Goal: Check status: Check status

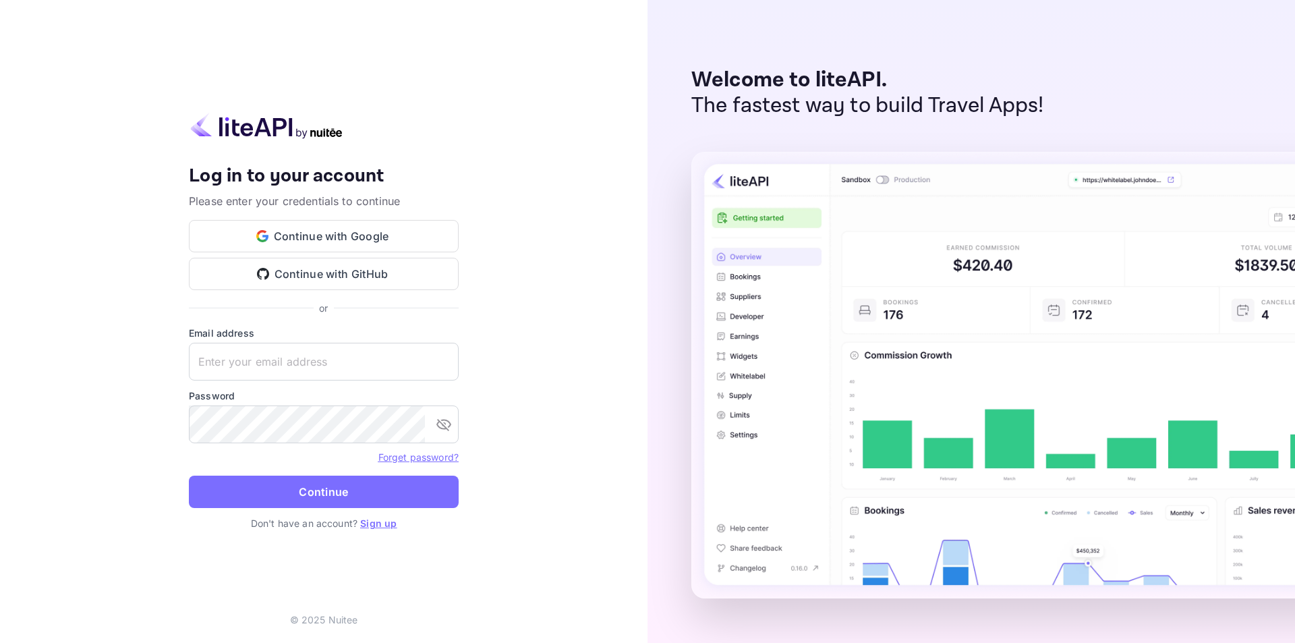
click at [91, 256] on div "Your account has been created successfully, a confirmation link has been sent t…" at bounding box center [324, 321] width 648 height 643
click at [492, 344] on div "Your account has been created successfully, a confirmation link has been sent t…" at bounding box center [324, 321] width 648 height 643
type input "[EMAIL_ADDRESS][DOMAIN_NAME]"
click at [441, 429] on icon "toggle password visibility" at bounding box center [443, 425] width 15 height 12
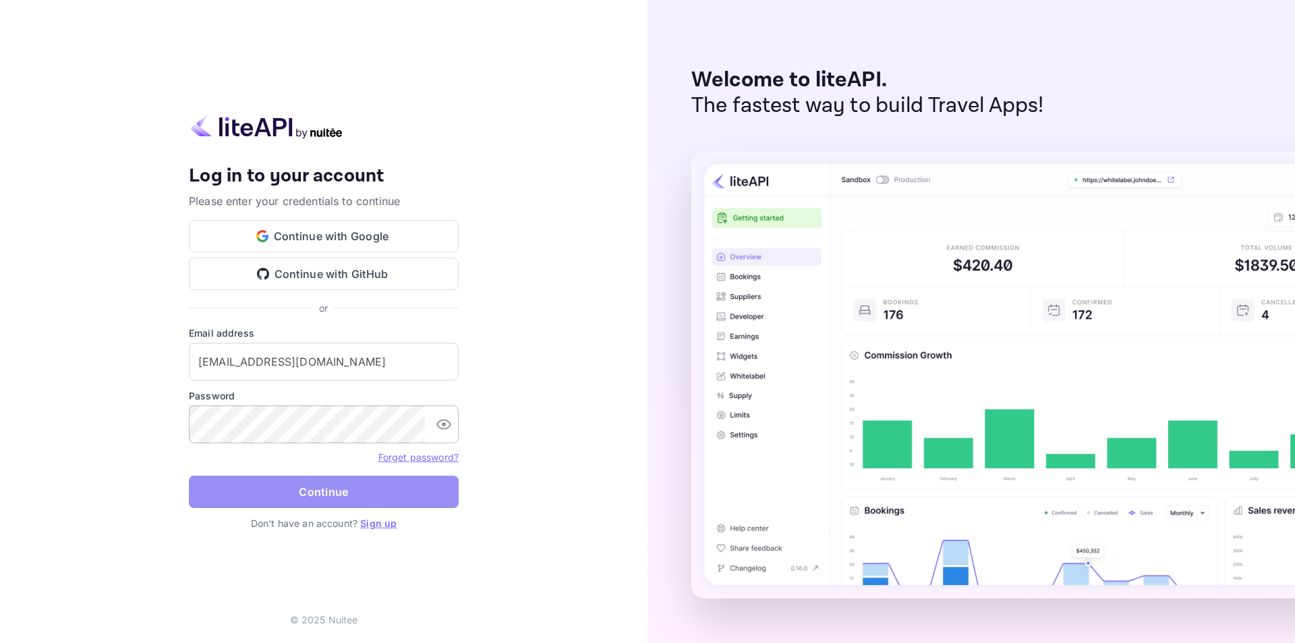
click at [317, 486] on button "Continue" at bounding box center [324, 492] width 270 height 32
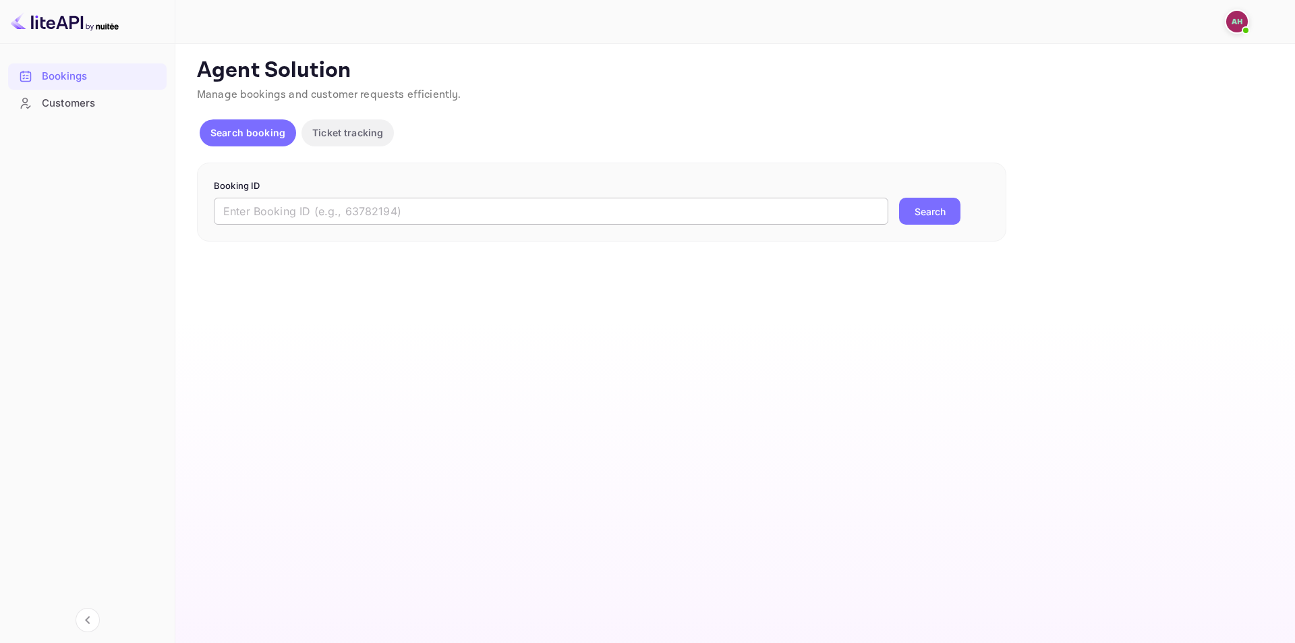
click at [333, 207] on input "text" at bounding box center [551, 211] width 675 height 27
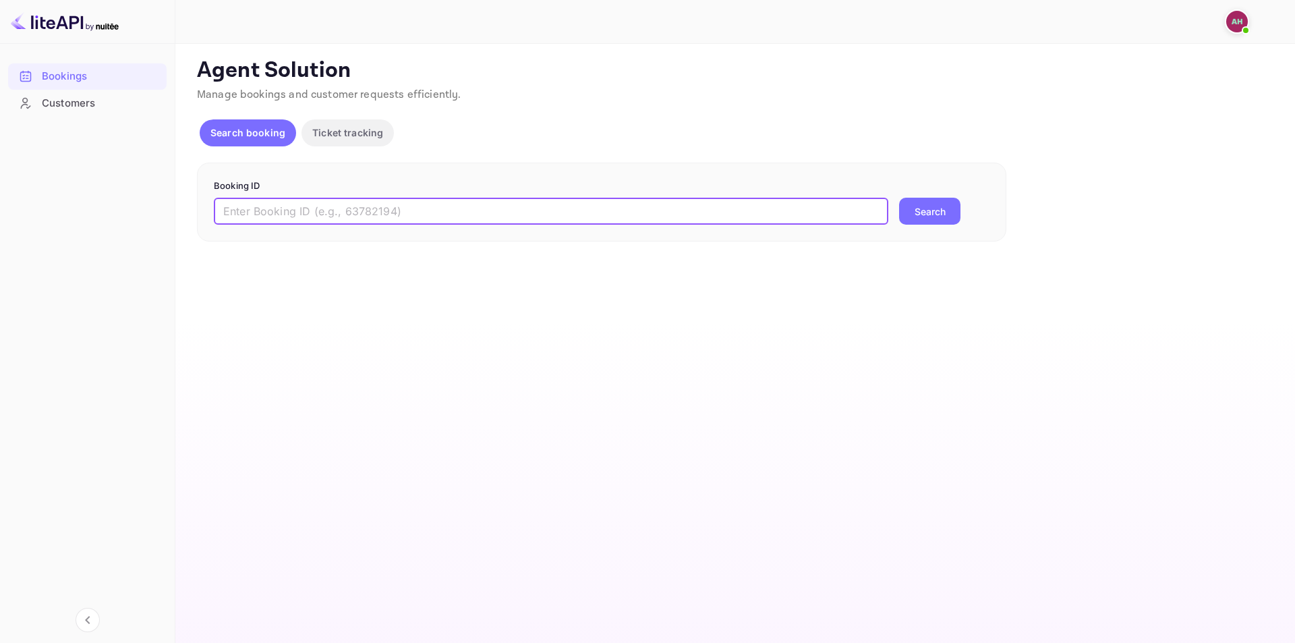
paste input "8922045"
type input "8922045"
click at [927, 208] on button "Search" at bounding box center [929, 211] width 61 height 27
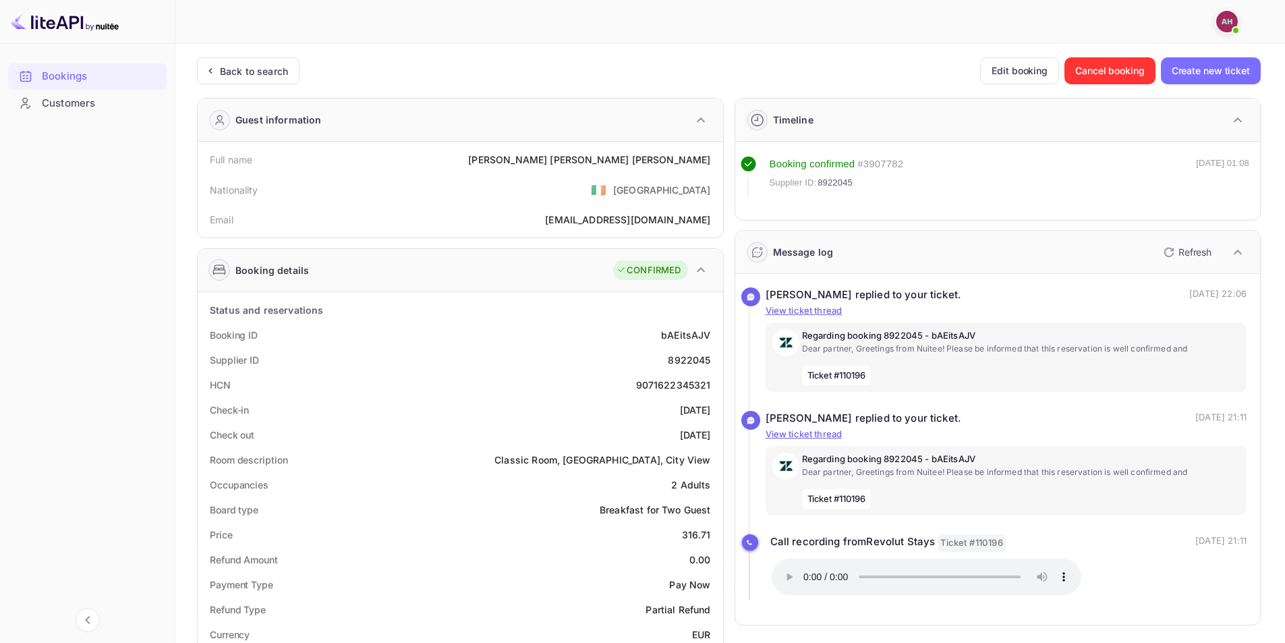
click at [53, 24] on img at bounding box center [65, 22] width 108 height 22
click at [24, 18] on img at bounding box center [65, 22] width 108 height 22
click at [59, 76] on div "Bookings" at bounding box center [101, 77] width 118 height 16
click at [232, 71] on div "Back to search" at bounding box center [254, 71] width 68 height 14
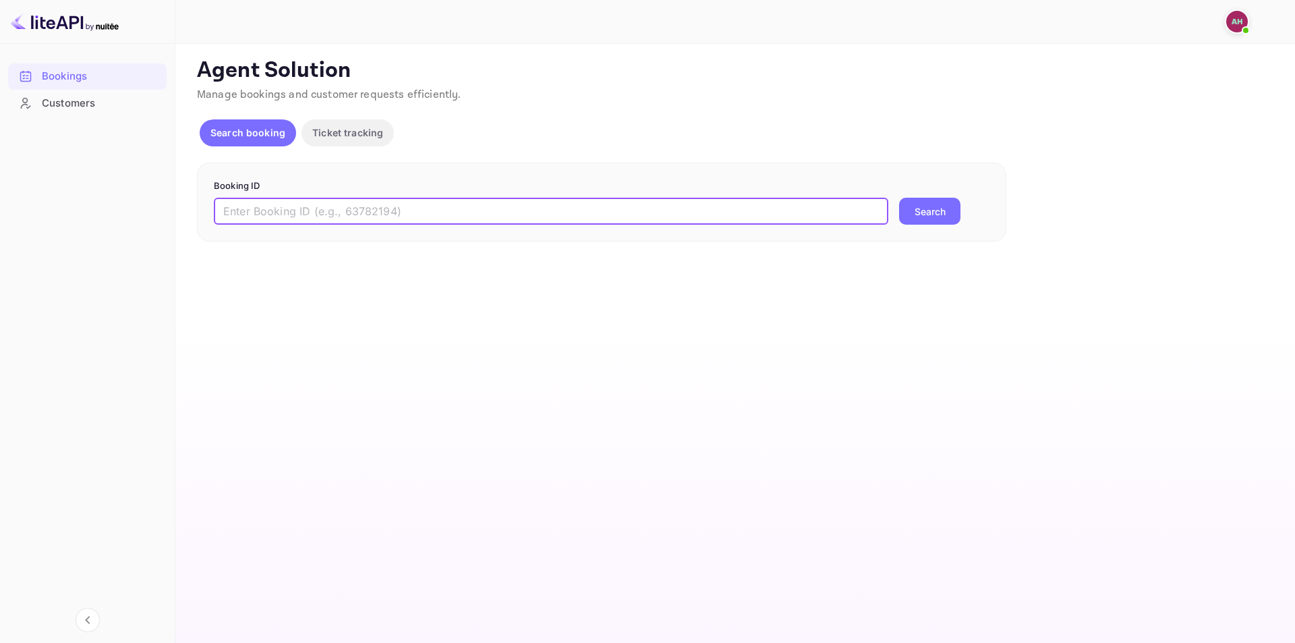
click at [374, 215] on input "text" at bounding box center [551, 211] width 675 height 27
paste input "8922045"
type input "8922045"
click at [947, 210] on button "Search" at bounding box center [929, 211] width 61 height 27
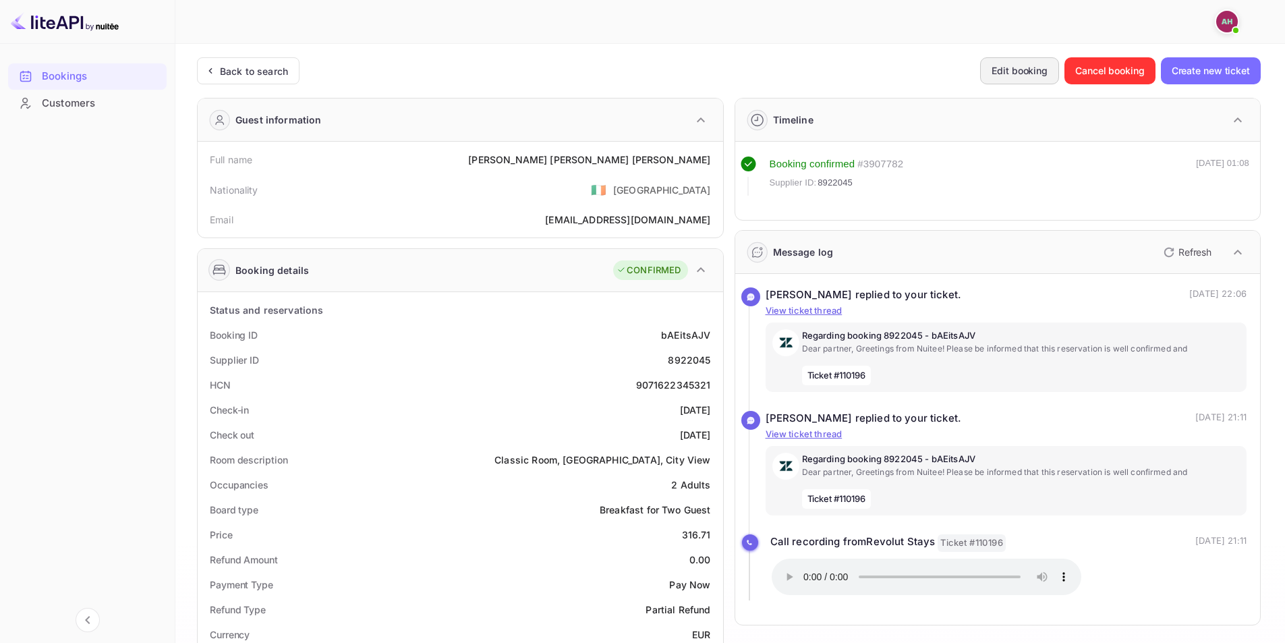
click at [1002, 65] on button "Edit booking" at bounding box center [1019, 70] width 79 height 27
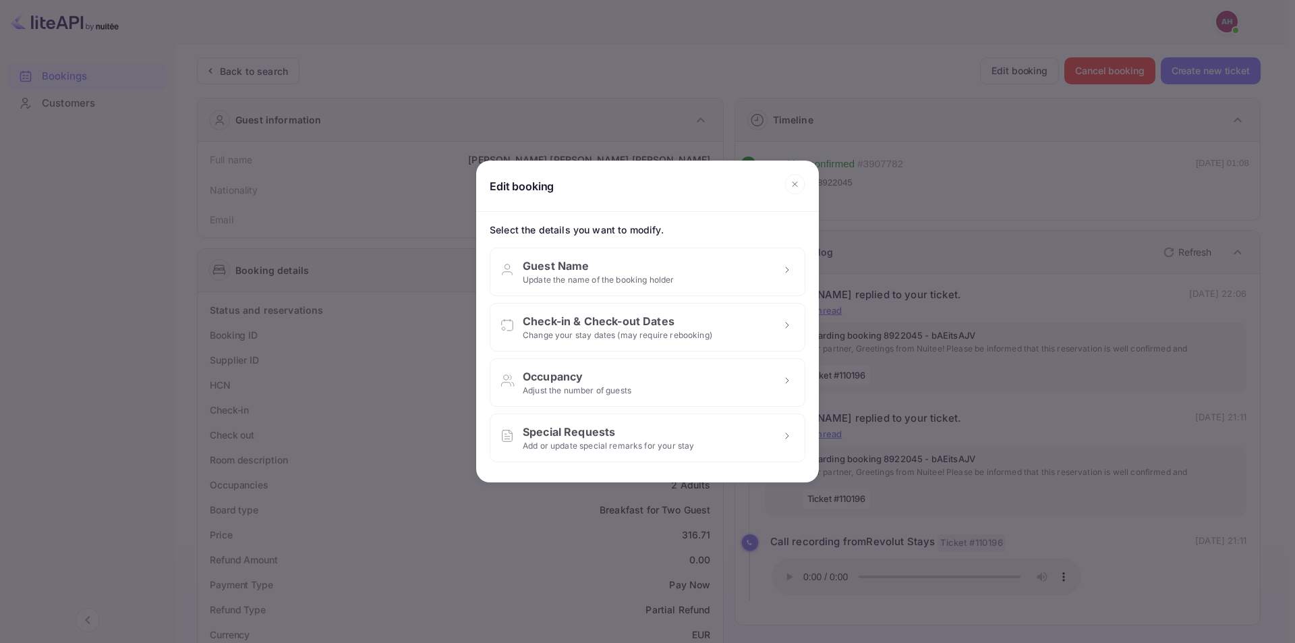
click at [791, 188] on icon at bounding box center [794, 184] width 21 height 20
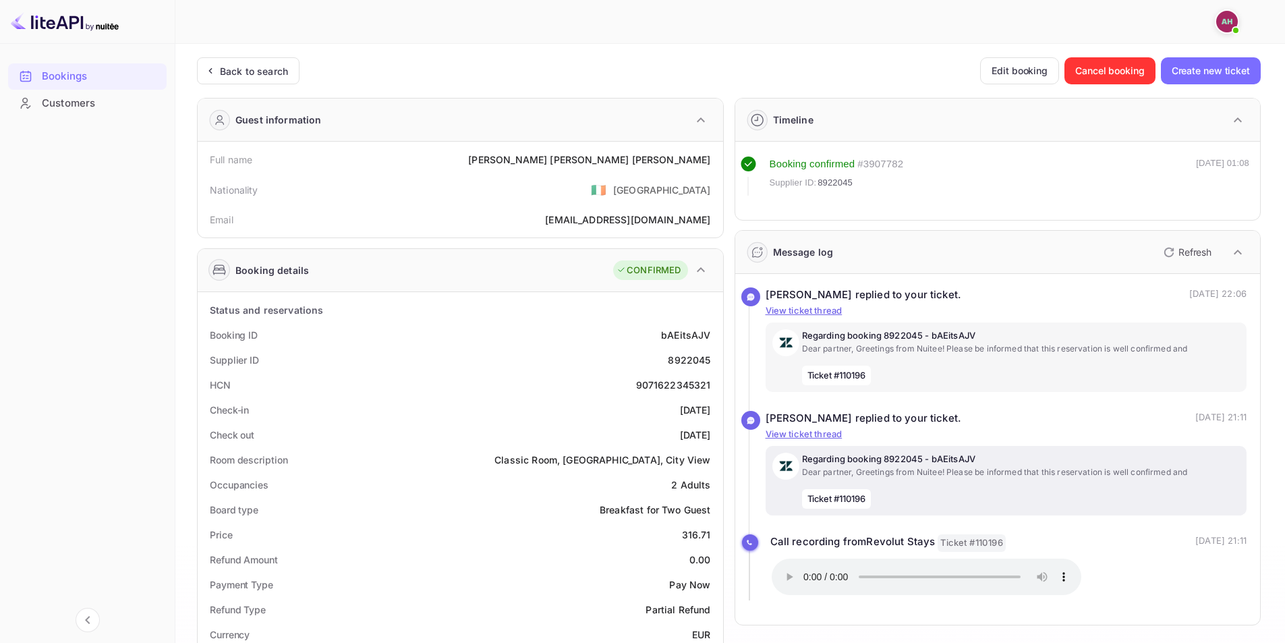
scroll to position [67, 0]
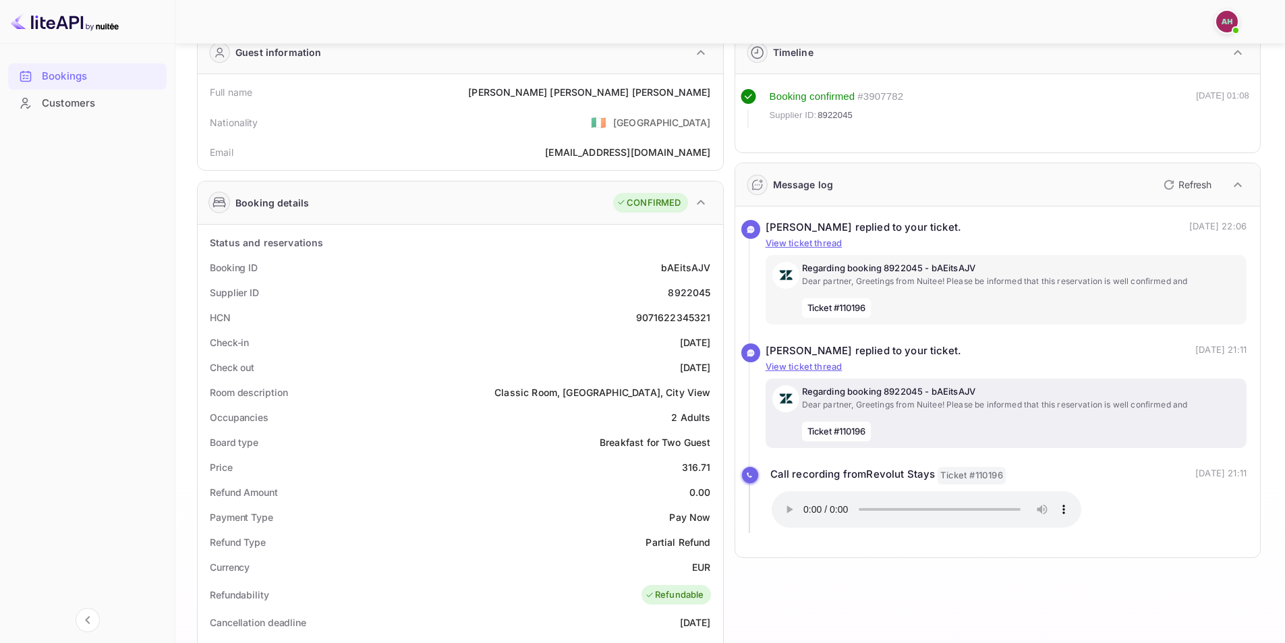
click at [925, 425] on div "Regarding booking 8922045 - bAEitsAJV Dear partner, Greetings from Nuitee! Plea…" at bounding box center [1021, 413] width 438 height 56
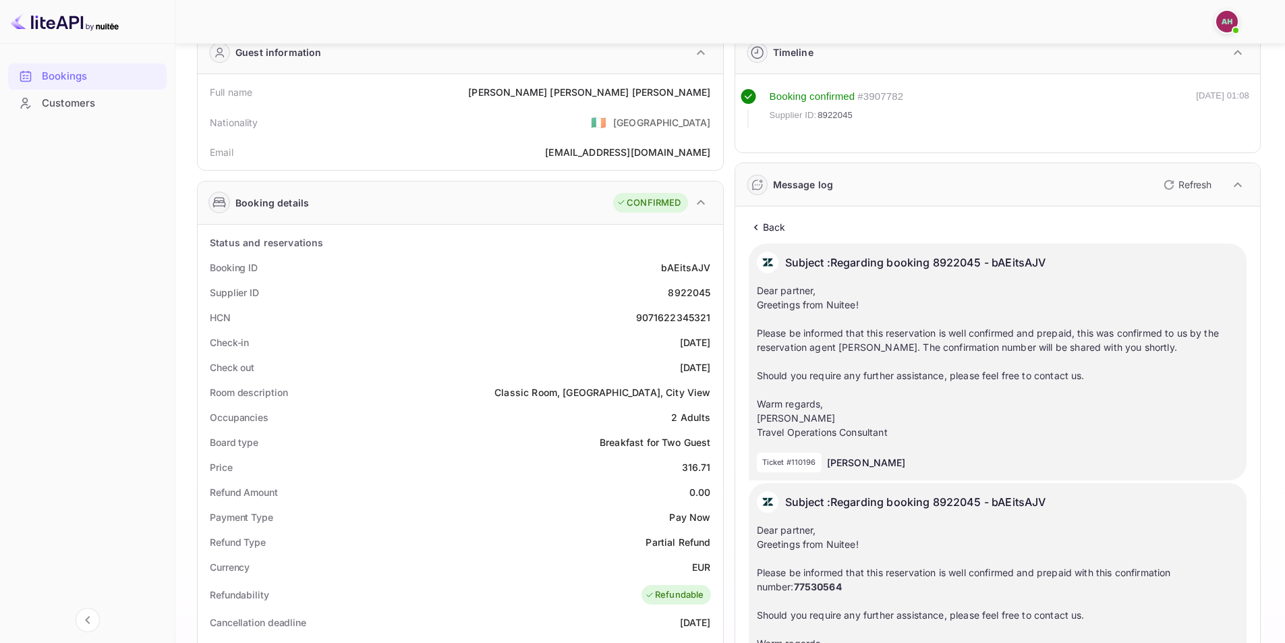
click at [776, 227] on p "Back" at bounding box center [774, 227] width 23 height 14
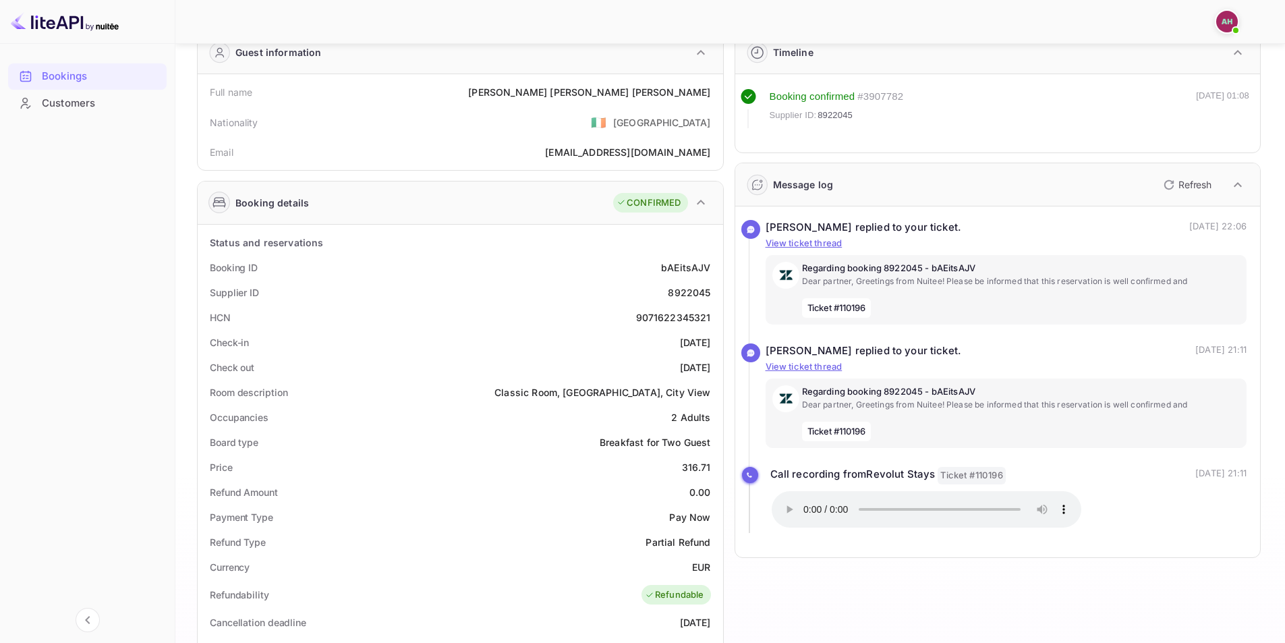
drag, startPoint x: 1155, startPoint y: 473, endPoint x: 1240, endPoint y: 473, distance: 85.0
click at [1240, 473] on div "Call recording from Revolut Stays Ticket #110196 [DATE] 21:11" at bounding box center [1008, 476] width 477 height 18
click at [1176, 491] on div at bounding box center [1009, 511] width 474 height 40
click at [105, 350] on div "Bookings Customers" at bounding box center [87, 340] width 175 height 567
drag, startPoint x: 1228, startPoint y: 470, endPoint x: 1245, endPoint y: 470, distance: 16.9
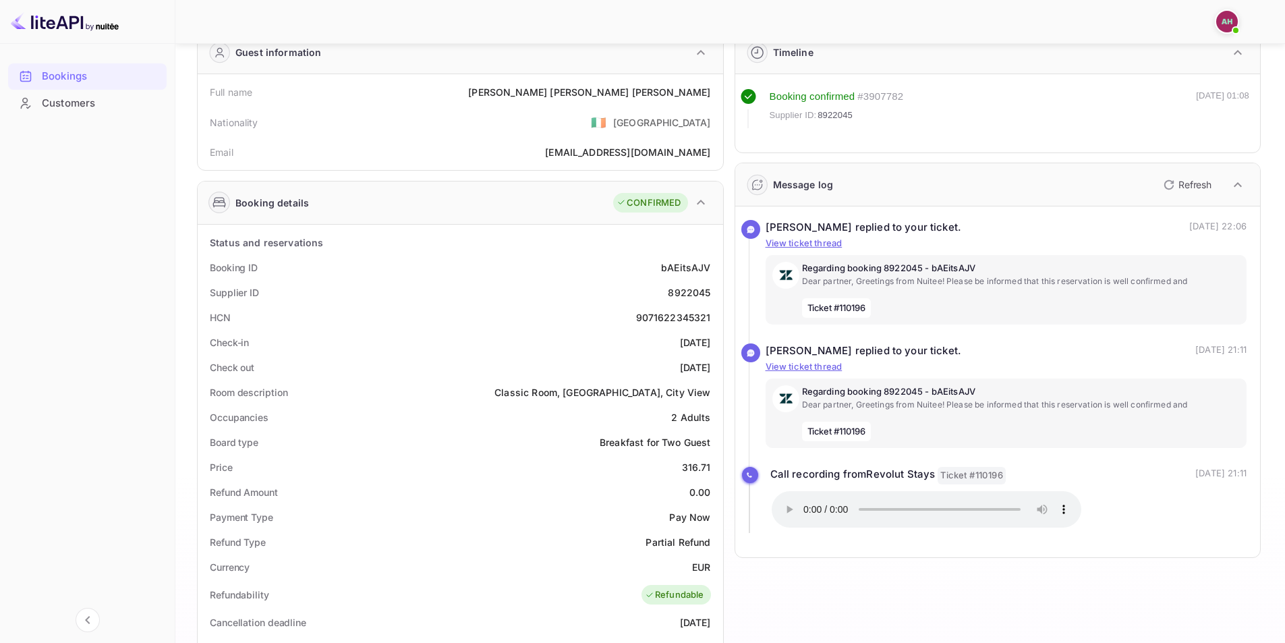
click at [1245, 470] on p "[DATE] 21:11" at bounding box center [1220, 476] width 51 height 18
drag, startPoint x: 838, startPoint y: 309, endPoint x: 867, endPoint y: 309, distance: 29.7
click at [867, 309] on span "Ticket #110196" at bounding box center [836, 308] width 69 height 20
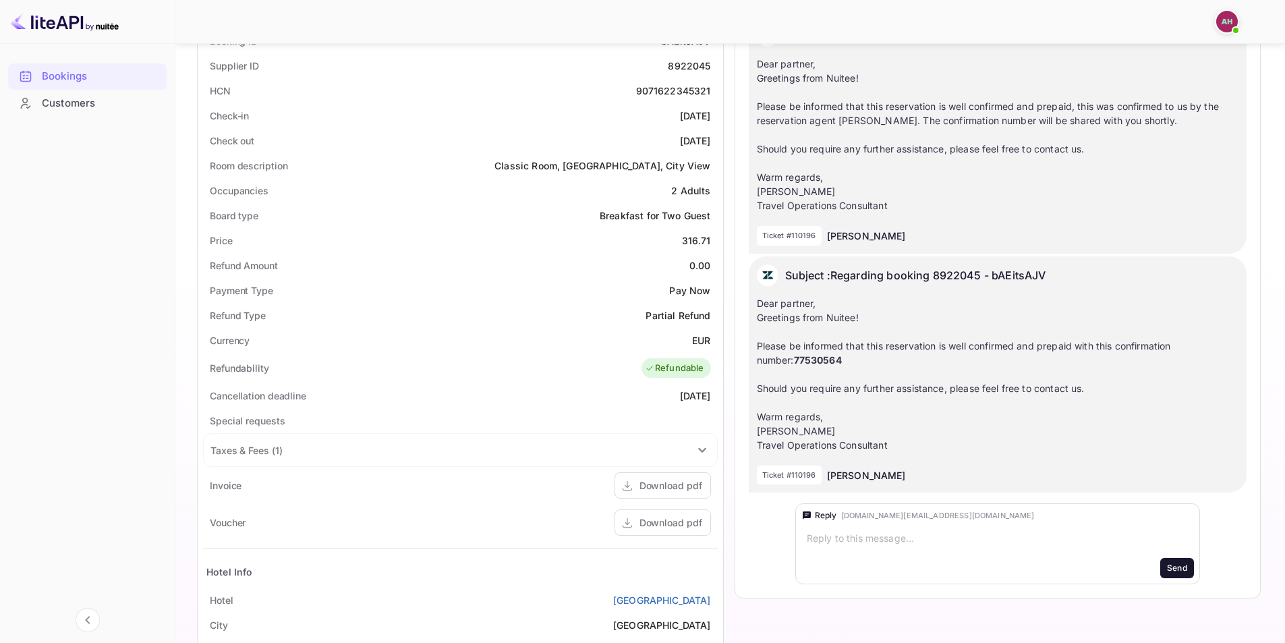
scroll to position [270, 0]
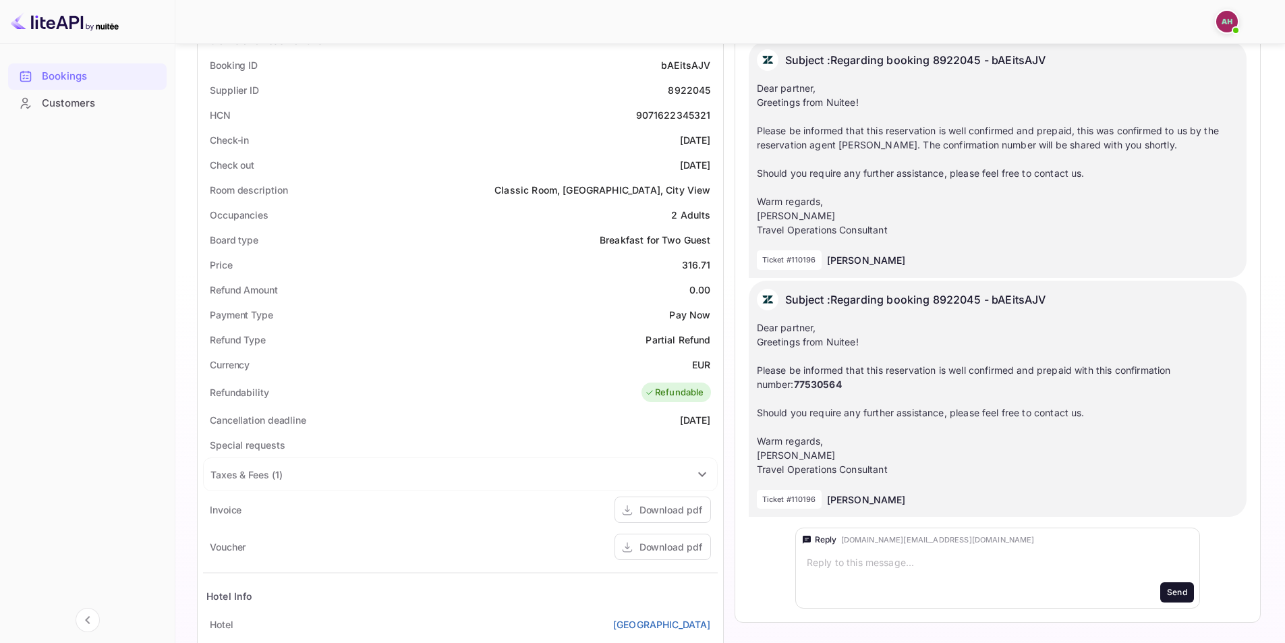
drag, startPoint x: 757, startPoint y: 326, endPoint x: 963, endPoint y: 453, distance: 242.2
click at [963, 453] on div "Dear partner, Greetings from Nuitee! Please be informed that this reservation i…" at bounding box center [998, 398] width 482 height 156
click at [953, 434] on div "Dear partner, Greetings from Nuitee! Please be informed that this reservation i…" at bounding box center [998, 398] width 482 height 156
click at [794, 383] on strong "77530564" at bounding box center [818, 383] width 48 height 11
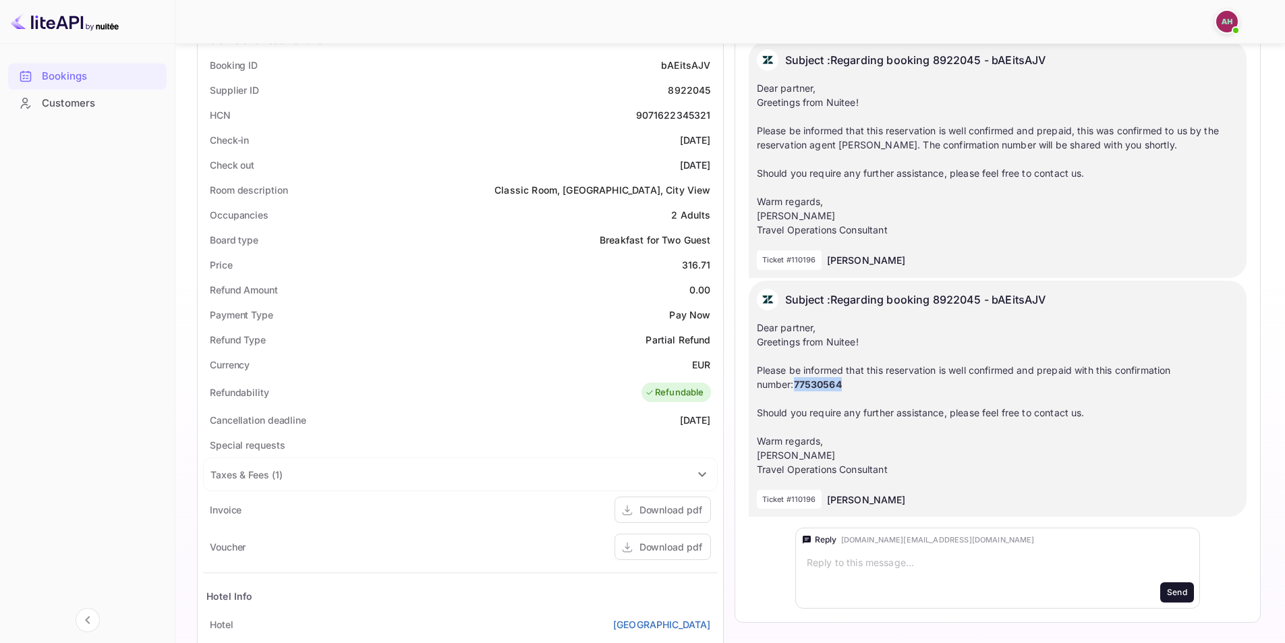
click at [1105, 379] on div "Dear partner, Greetings from Nuitee! Please be informed that this reservation i…" at bounding box center [998, 398] width 482 height 156
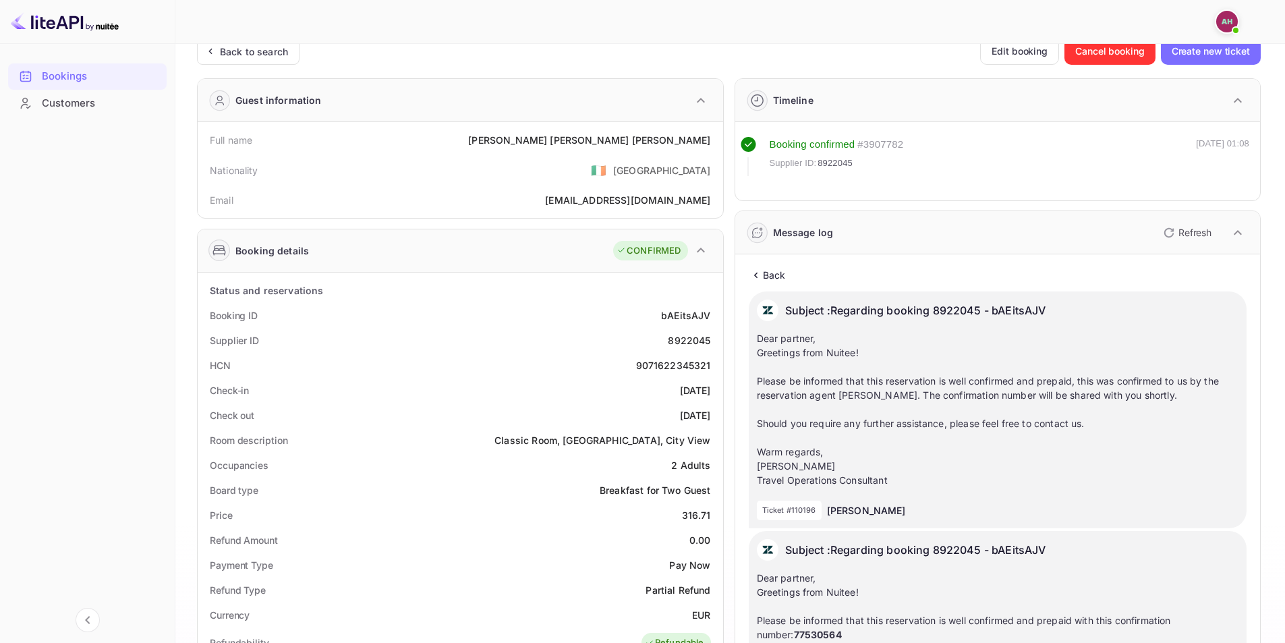
scroll to position [0, 0]
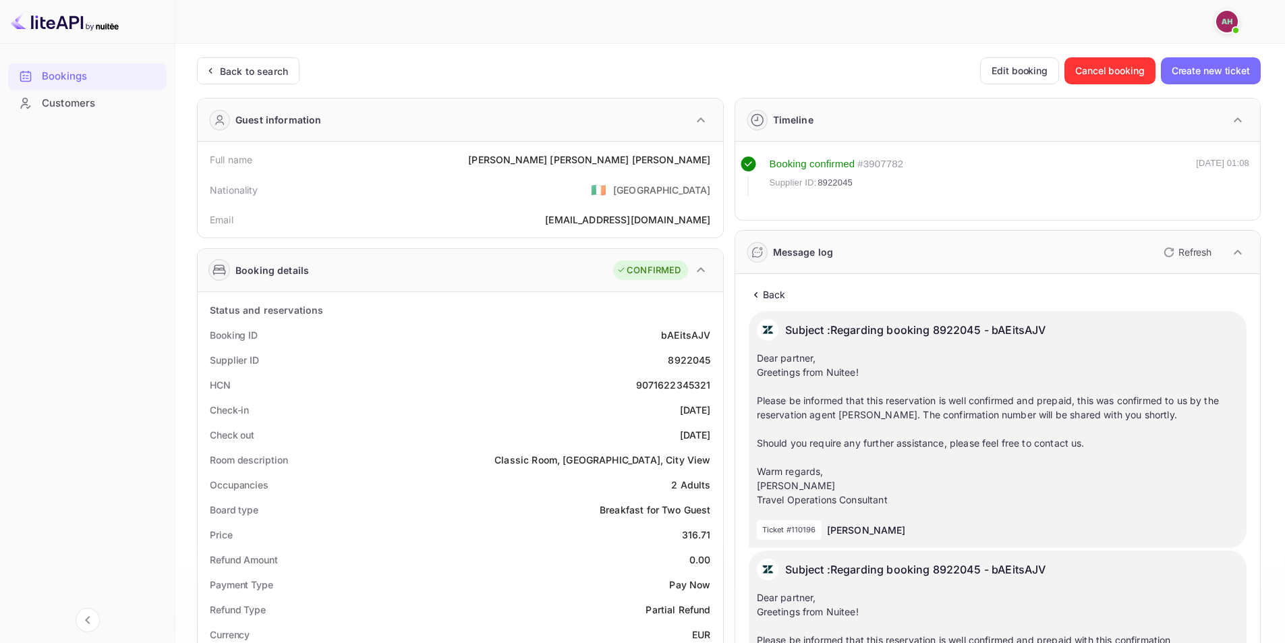
click at [757, 295] on icon at bounding box center [756, 294] width 14 height 13
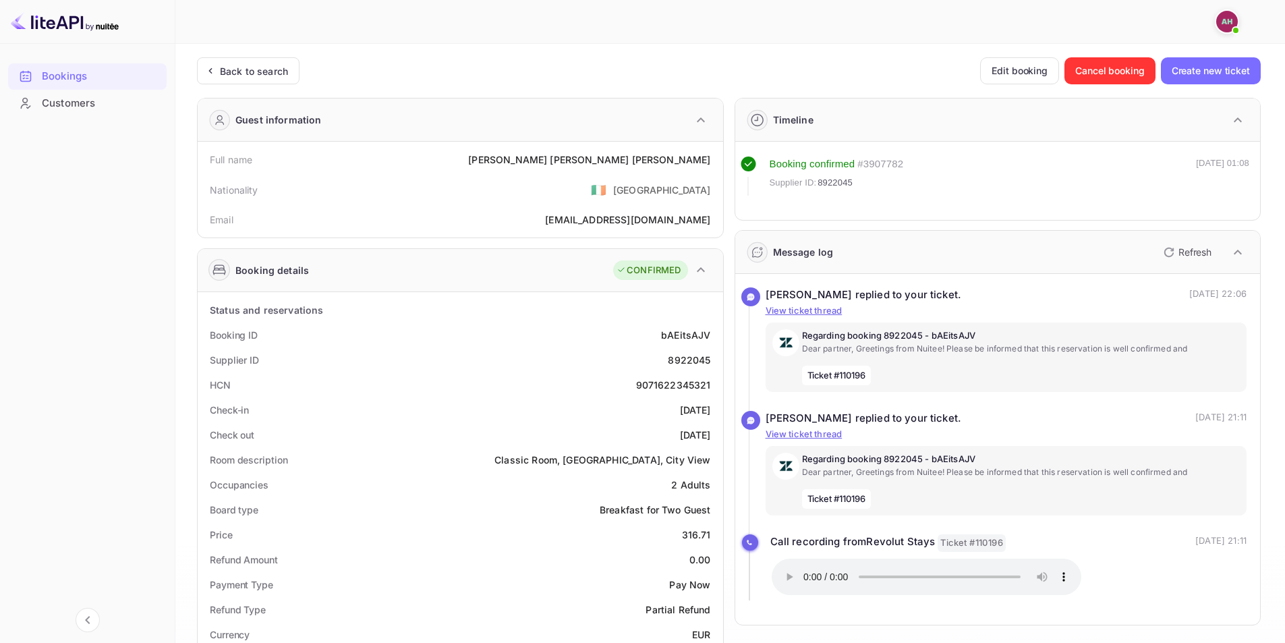
click at [83, 354] on div "Bookings Customers" at bounding box center [87, 340] width 175 height 567
click at [150, 404] on div "Bookings Customers" at bounding box center [87, 340] width 175 height 567
click at [78, 423] on div "Bookings Customers" at bounding box center [87, 340] width 175 height 567
drag, startPoint x: 869, startPoint y: 498, endPoint x: 840, endPoint y: 498, distance: 28.3
click at [840, 498] on span "Ticket #110196" at bounding box center [836, 499] width 69 height 20
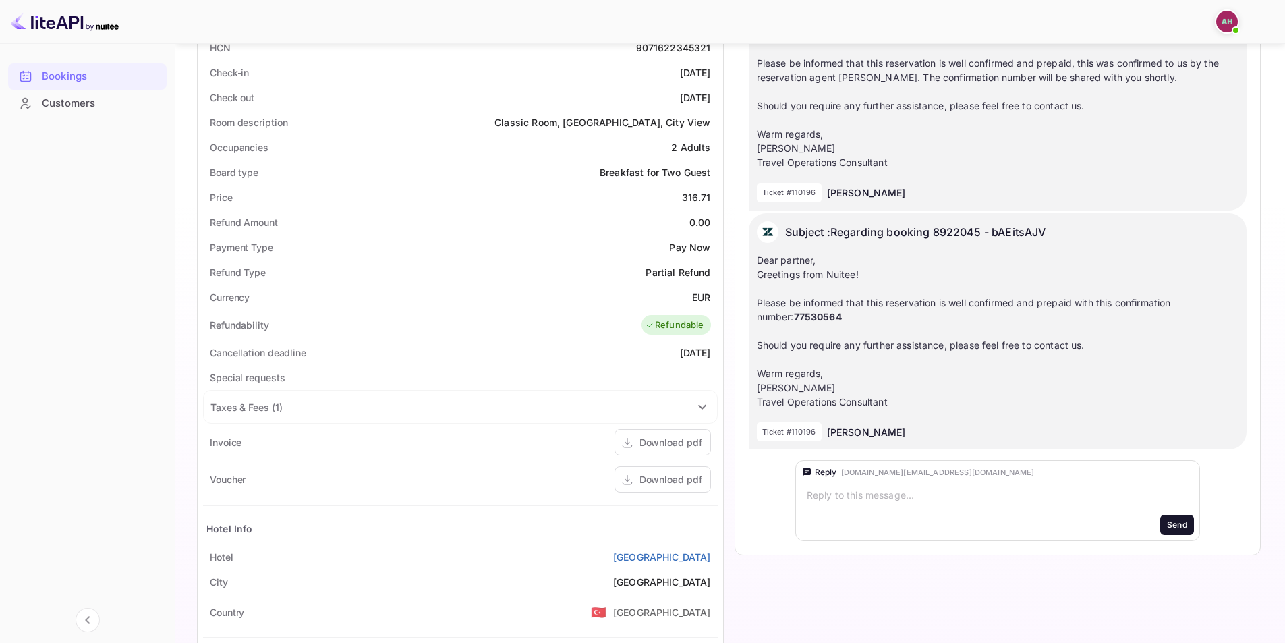
scroll to position [478, 0]
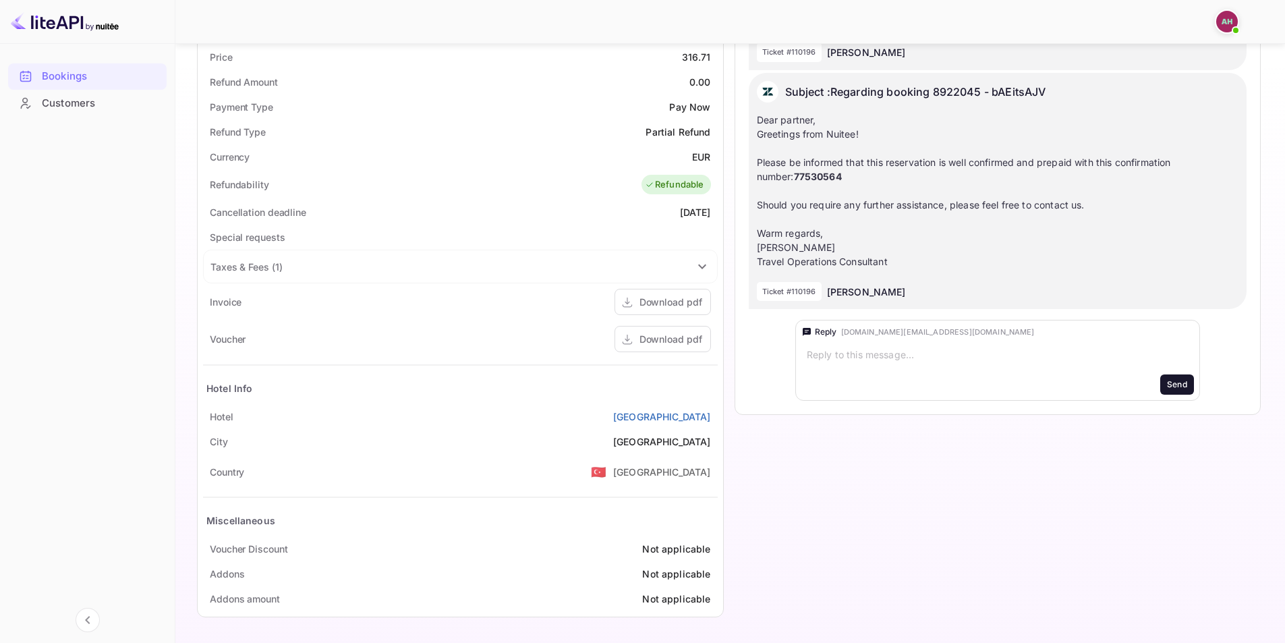
click at [888, 440] on div "Timeline Booking confirmed # 3907782 Supplier ID: 8922045 [DATE] 01:08 Message …" at bounding box center [993, 117] width 538 height 1017
click at [867, 449] on div "Timeline Booking confirmed # 3907782 Supplier ID: 8922045 [DATE] 01:08 Message …" at bounding box center [993, 117] width 538 height 1017
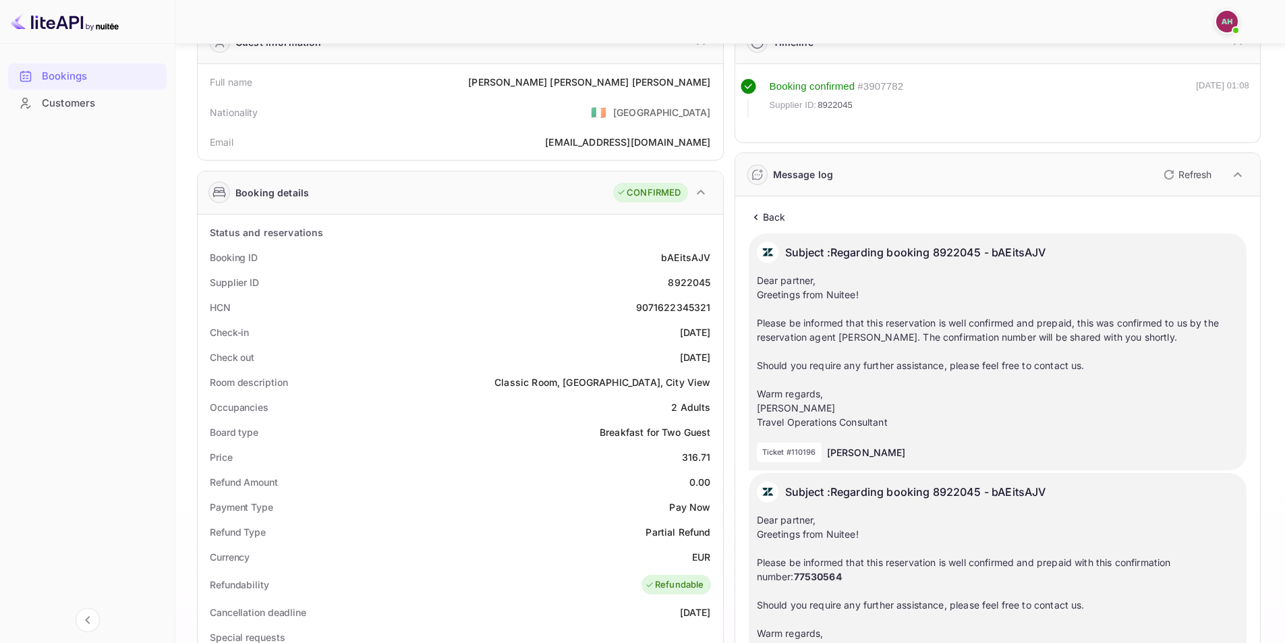
scroll to position [0, 0]
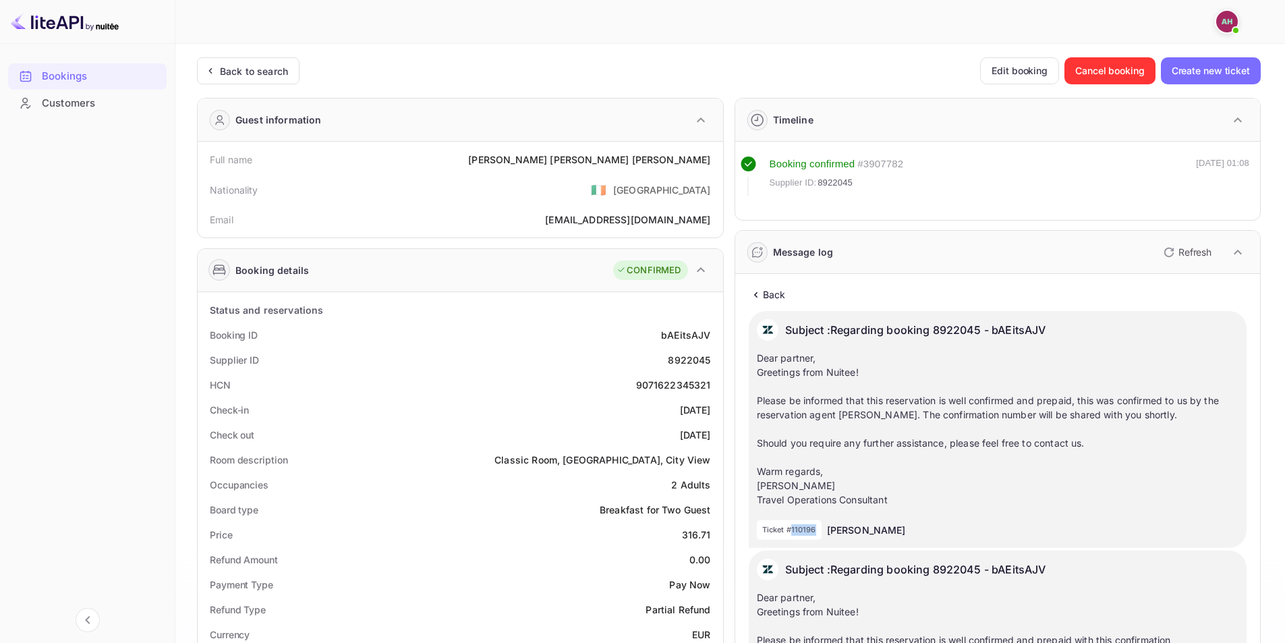
drag, startPoint x: 817, startPoint y: 525, endPoint x: 793, endPoint y: 527, distance: 24.3
click at [790, 529] on div "Ticket #110196" at bounding box center [789, 530] width 65 height 20
copy p "110196"
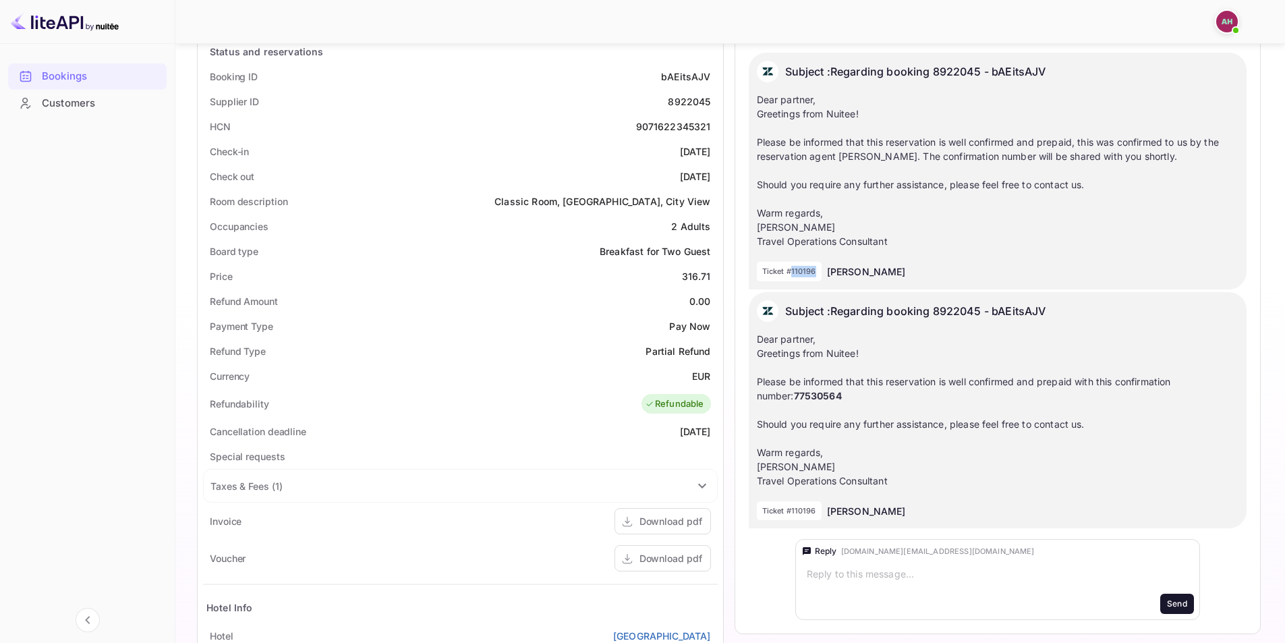
scroll to position [270, 0]
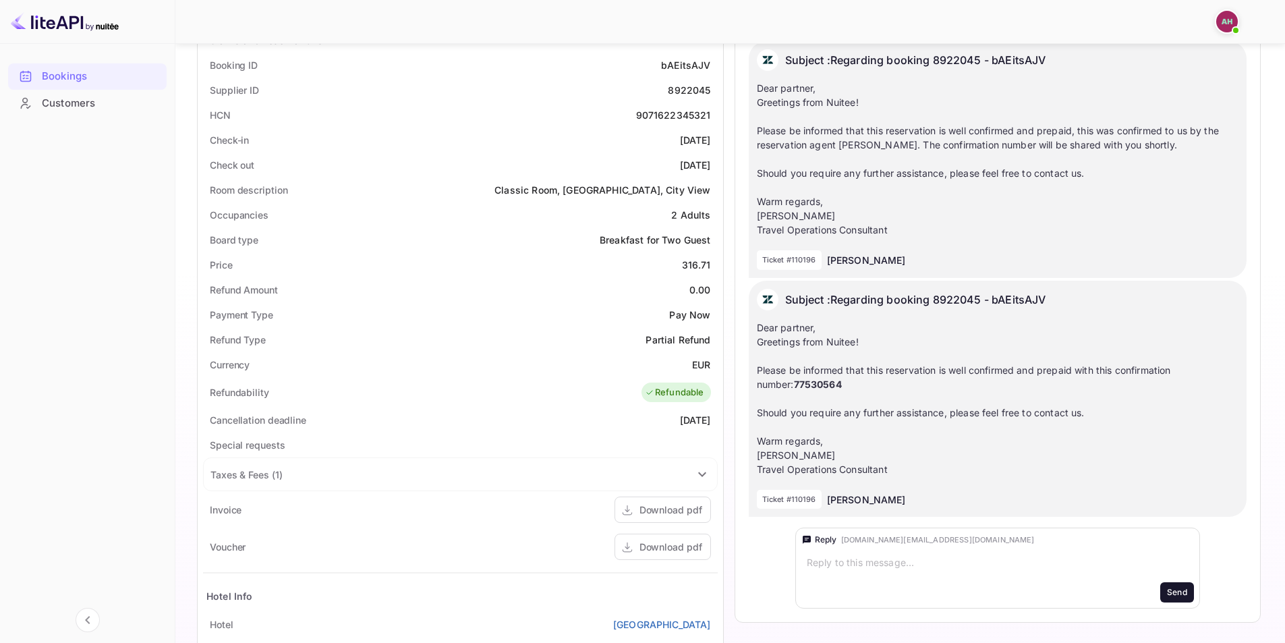
click at [751, 555] on div "Back Subject : Regarding booking 8922045 - bAEitsAJV Dear partner, Greetings fr…" at bounding box center [998, 313] width 498 height 591
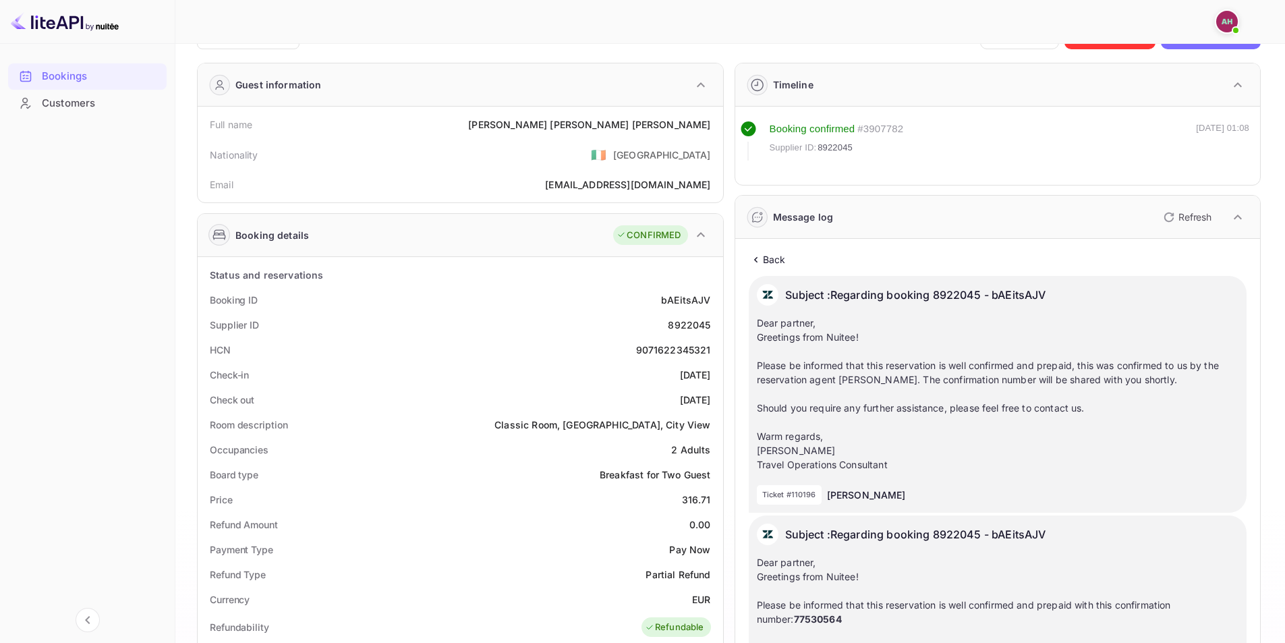
scroll to position [0, 0]
